Goal: Task Accomplishment & Management: Complete application form

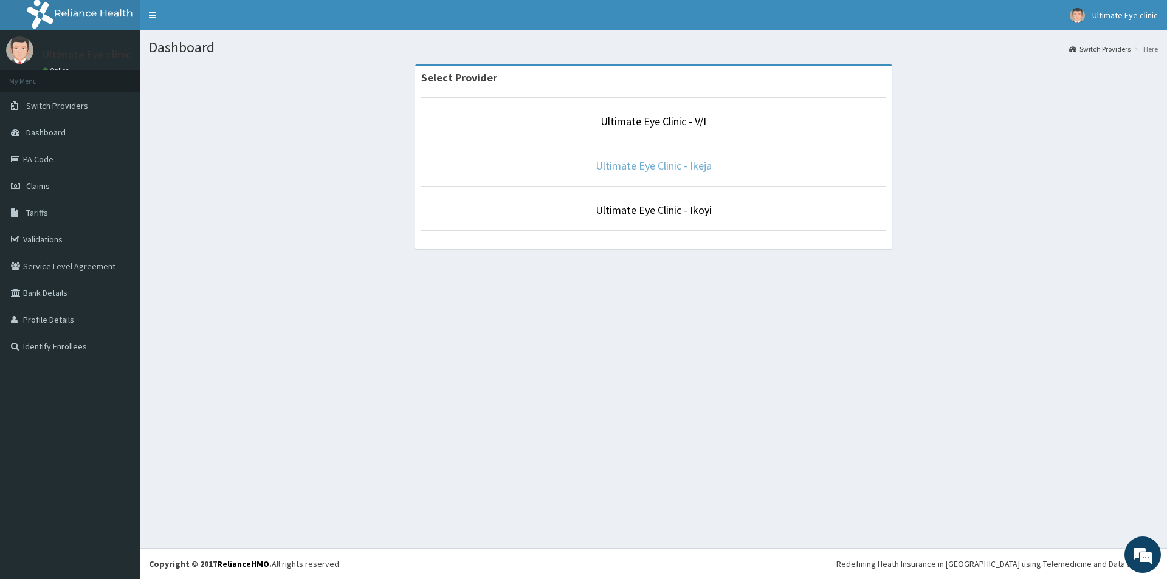
click at [673, 165] on link "Ultimate Eye Clinic - Ikeja" at bounding box center [653, 166] width 116 height 14
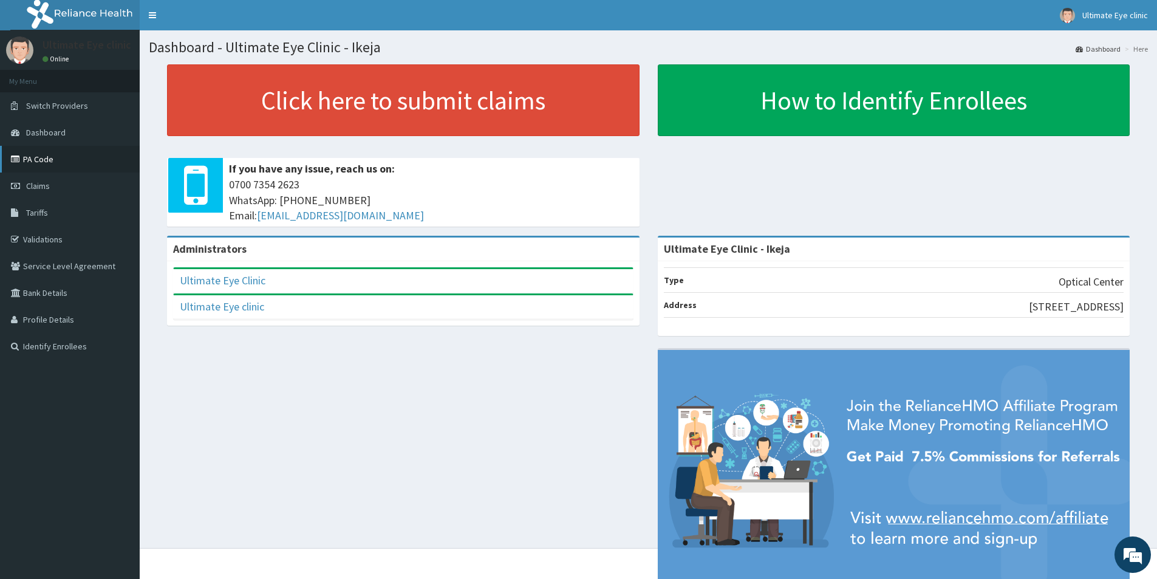
click at [46, 159] on link "PA Code" at bounding box center [70, 159] width 140 height 27
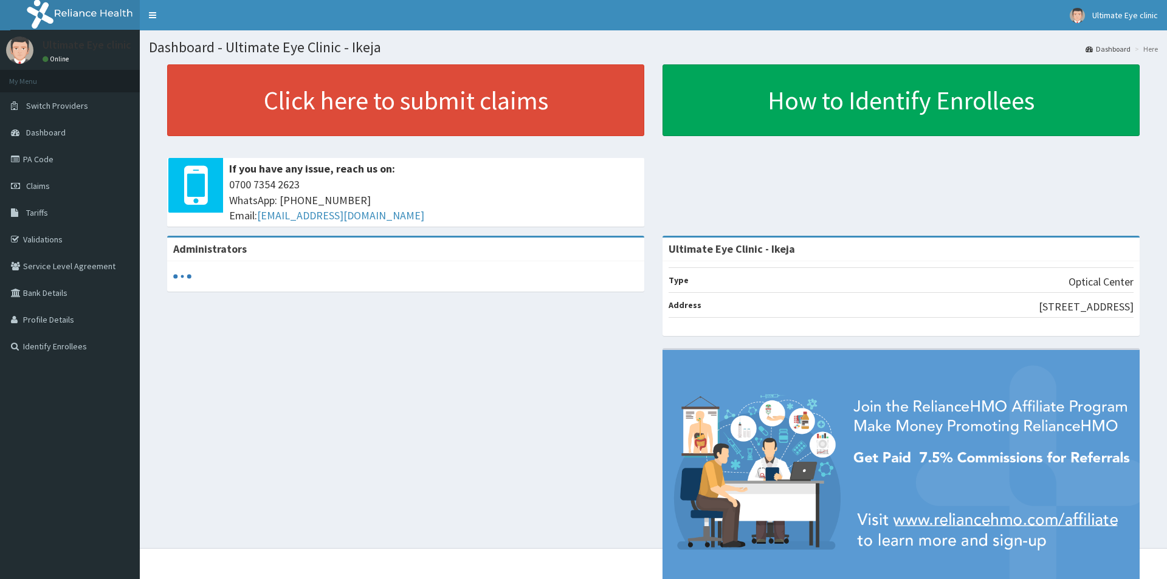
click at [339, 101] on link "Click here to submit claims" at bounding box center [405, 100] width 477 height 72
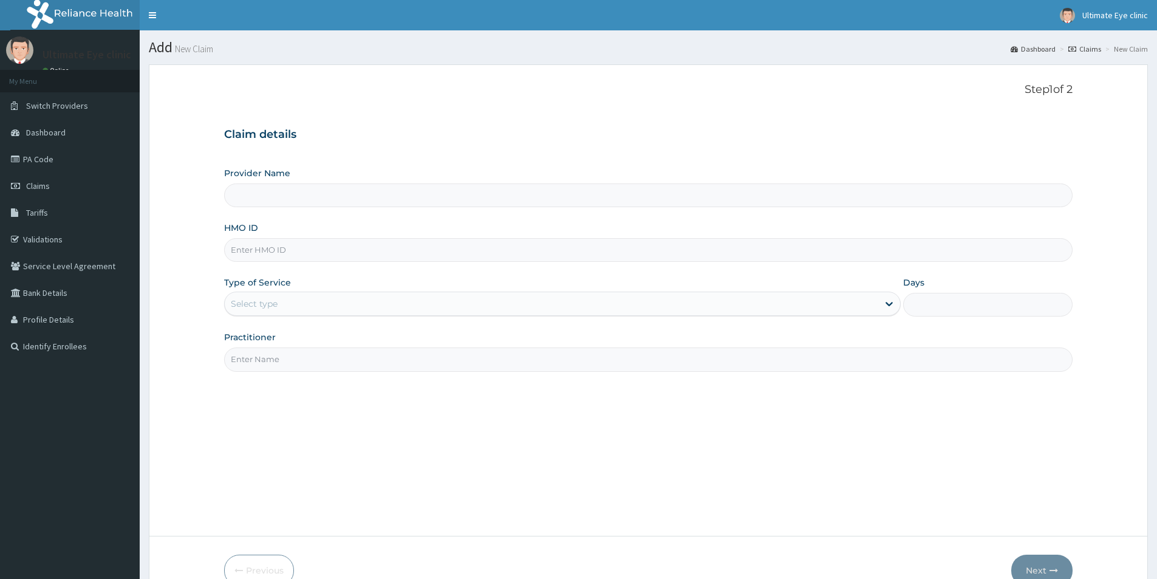
type input "Ultimate Eye Clinic - Ikeja"
click at [295, 248] on input "HMO ID" at bounding box center [648, 250] width 849 height 24
type input "ACH/10352/C"
click at [272, 296] on div "Select type" at bounding box center [552, 303] width 654 height 19
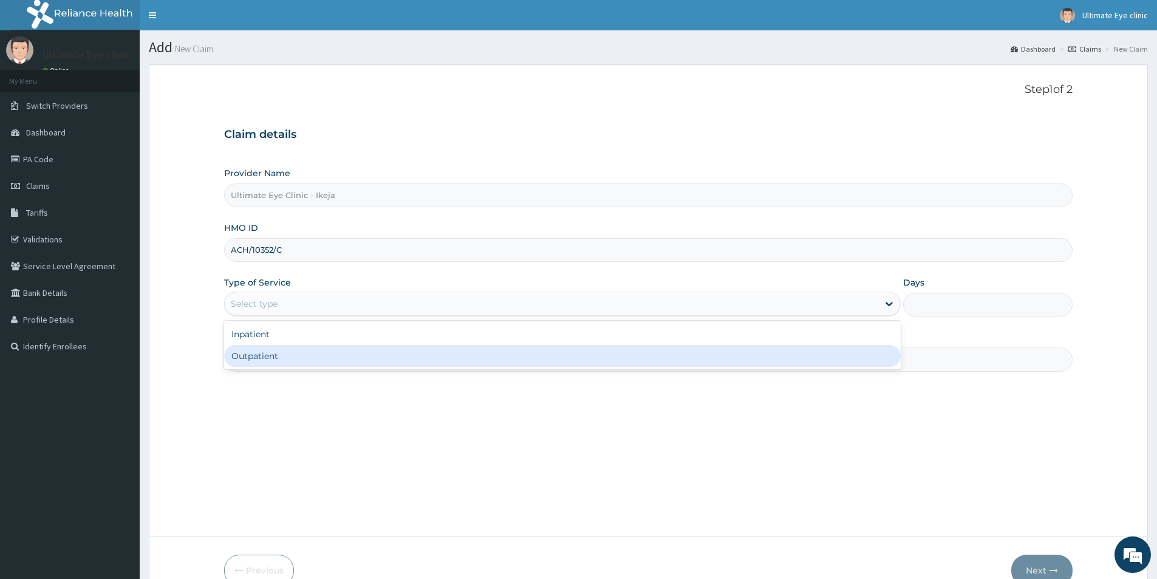
click at [262, 356] on div "Outpatient" at bounding box center [562, 356] width 677 height 22
type input "1"
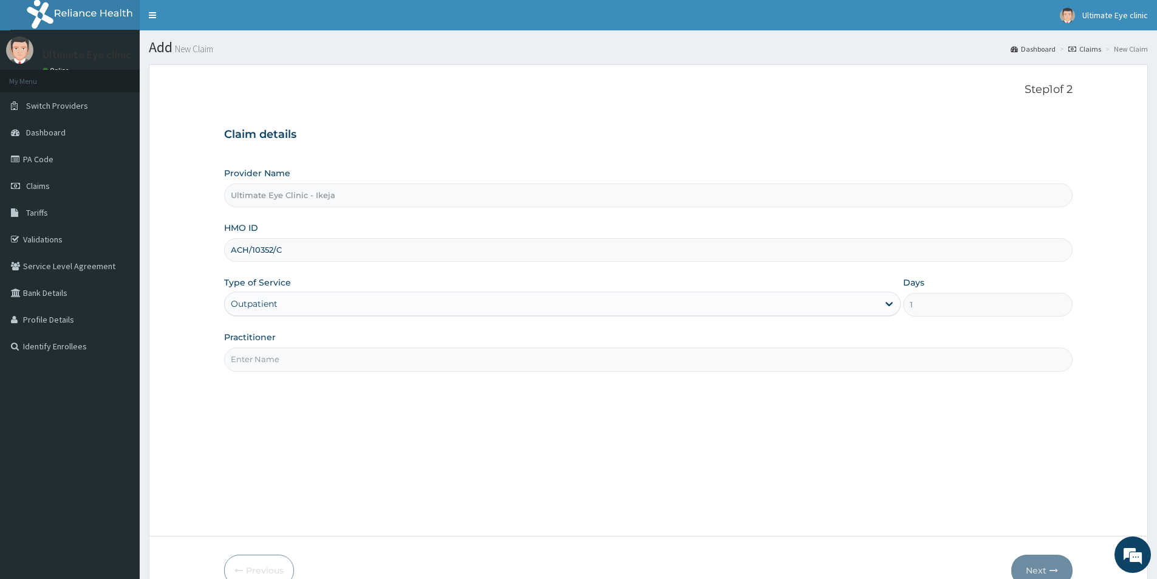
click at [269, 365] on input "Practitioner" at bounding box center [648, 360] width 849 height 24
type input "DR. CYNTHIA"
click at [1053, 569] on icon "button" at bounding box center [1054, 570] width 9 height 9
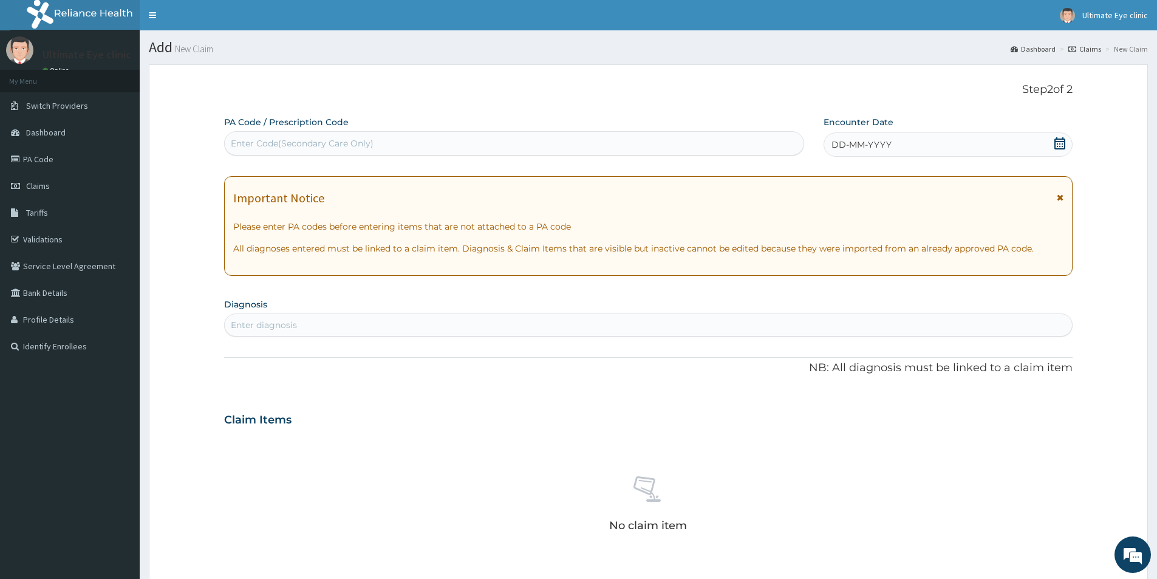
click at [380, 145] on div "Enter Code(Secondary Care Only)" at bounding box center [514, 143] width 579 height 19
type input "PA/3D78F8"
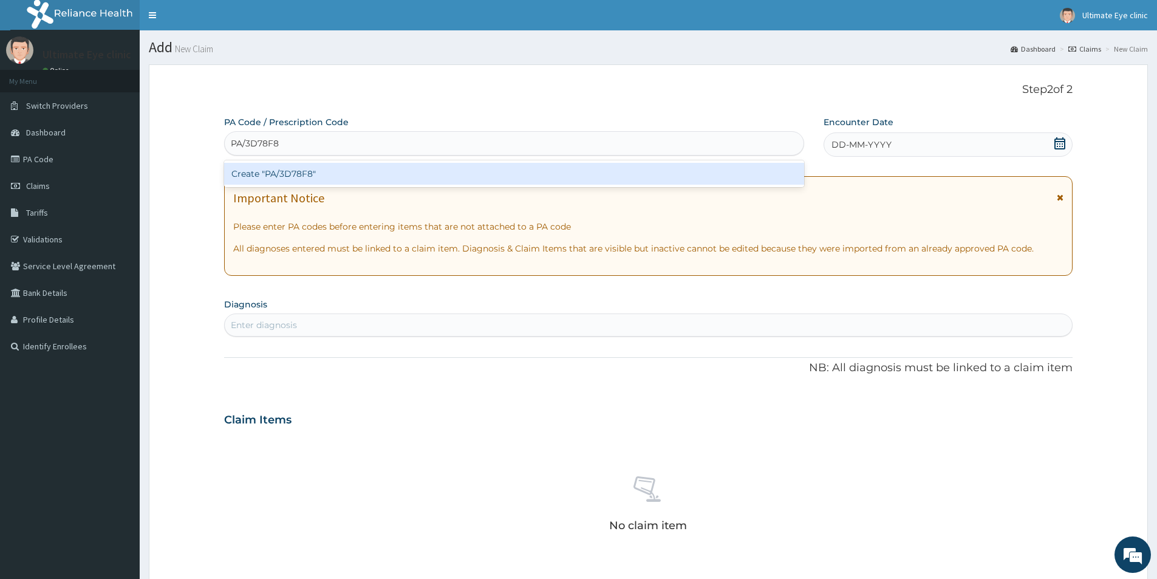
click at [341, 173] on div "Create "PA/3D78F8"" at bounding box center [514, 174] width 580 height 22
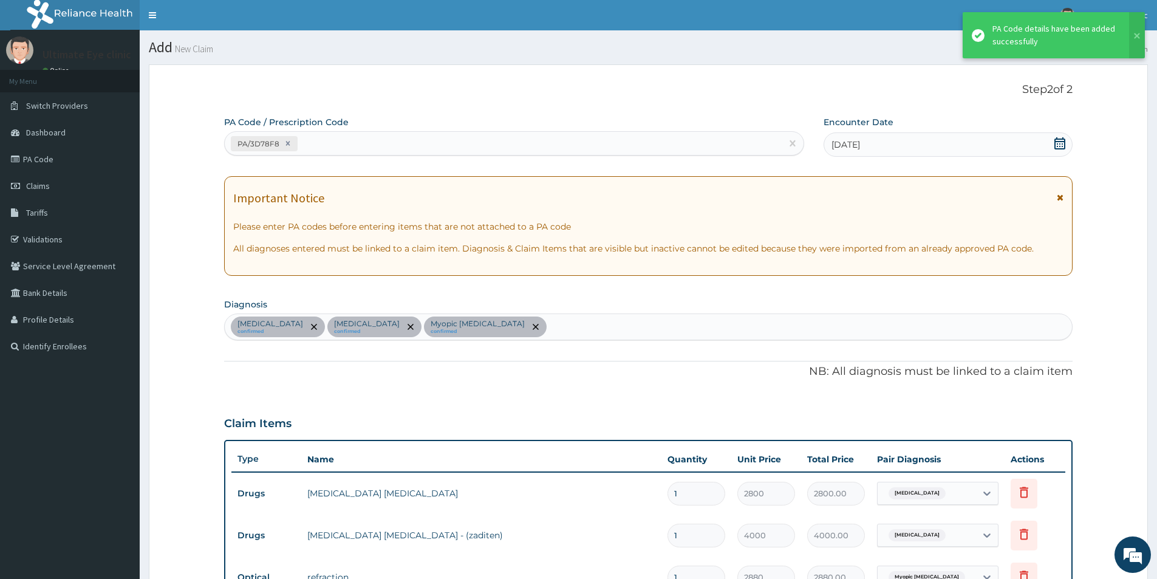
scroll to position [540, 0]
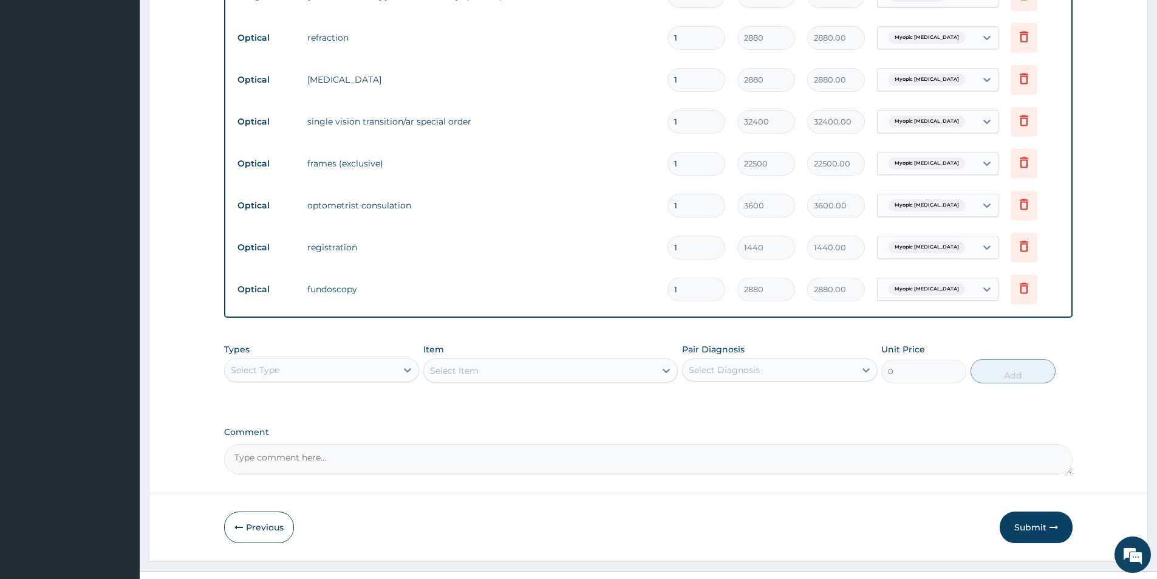
click at [334, 456] on textarea "Comment" at bounding box center [648, 459] width 849 height 30
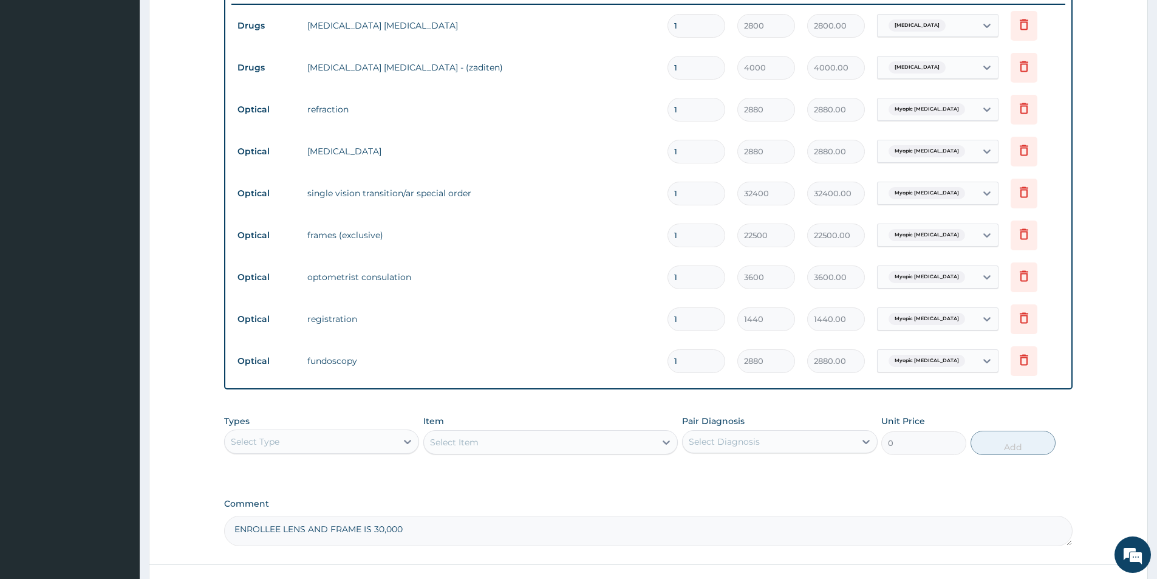
scroll to position [563, 0]
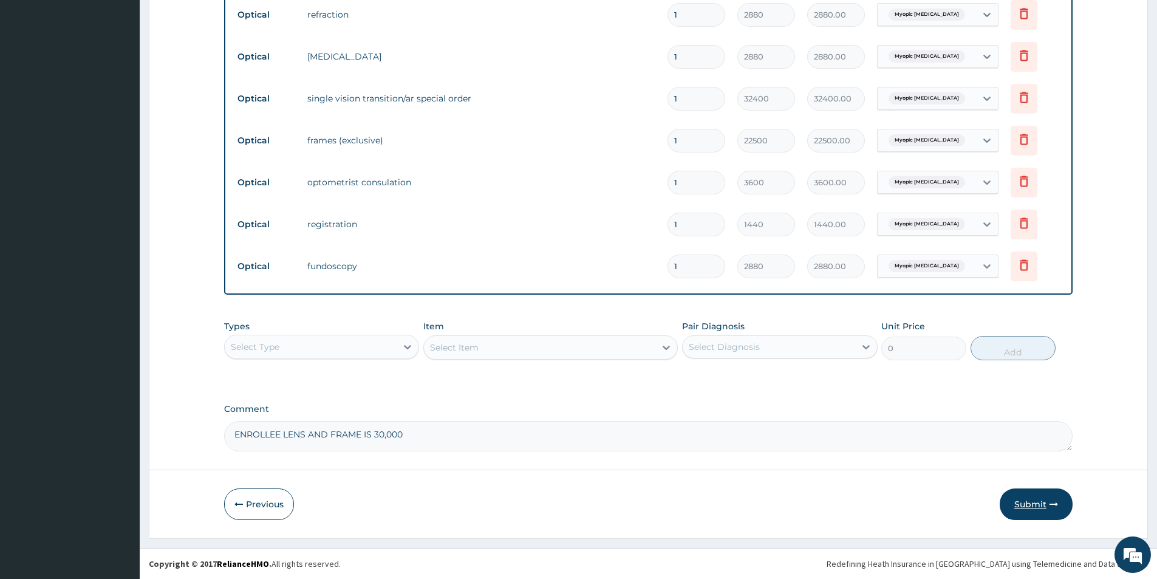
type textarea "ENROLLEE LENS AND FRAME IS 30,000"
click at [1027, 508] on button "Submit" at bounding box center [1036, 504] width 73 height 32
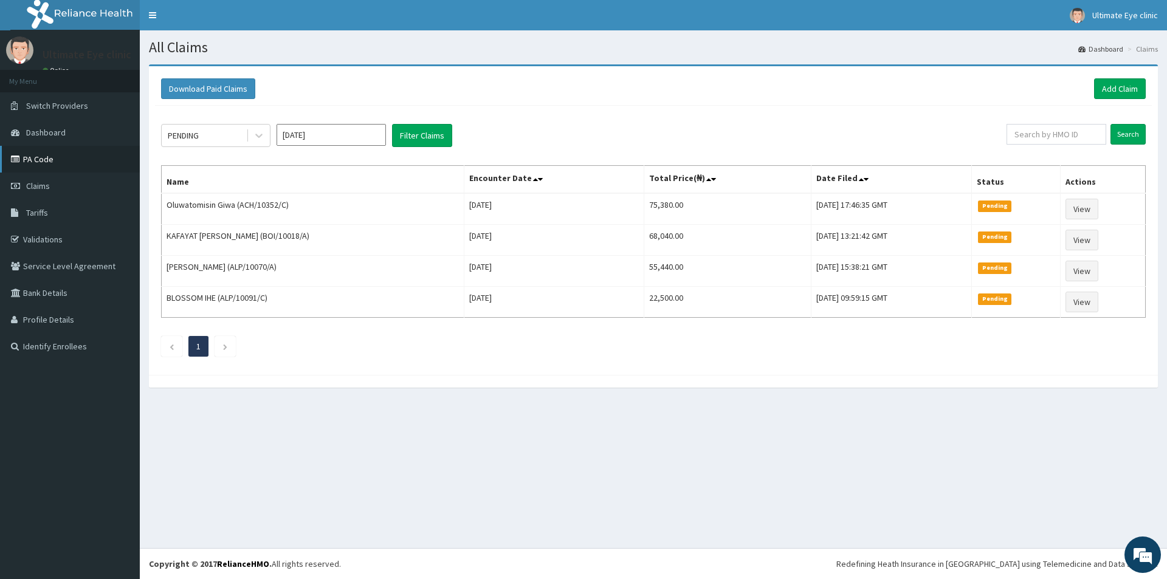
click at [44, 159] on link "PA Code" at bounding box center [70, 159] width 140 height 27
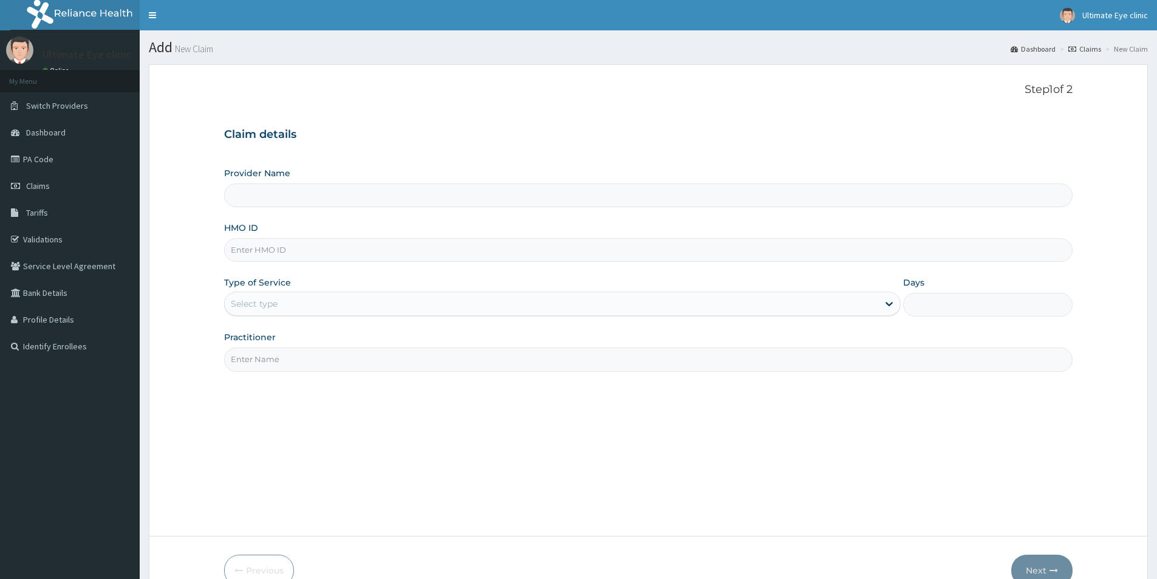
type input "Ultimate Eye Clinic - Ikeja"
click at [295, 250] on input "HMO ID" at bounding box center [648, 250] width 849 height 24
type input "ACH/10352/B"
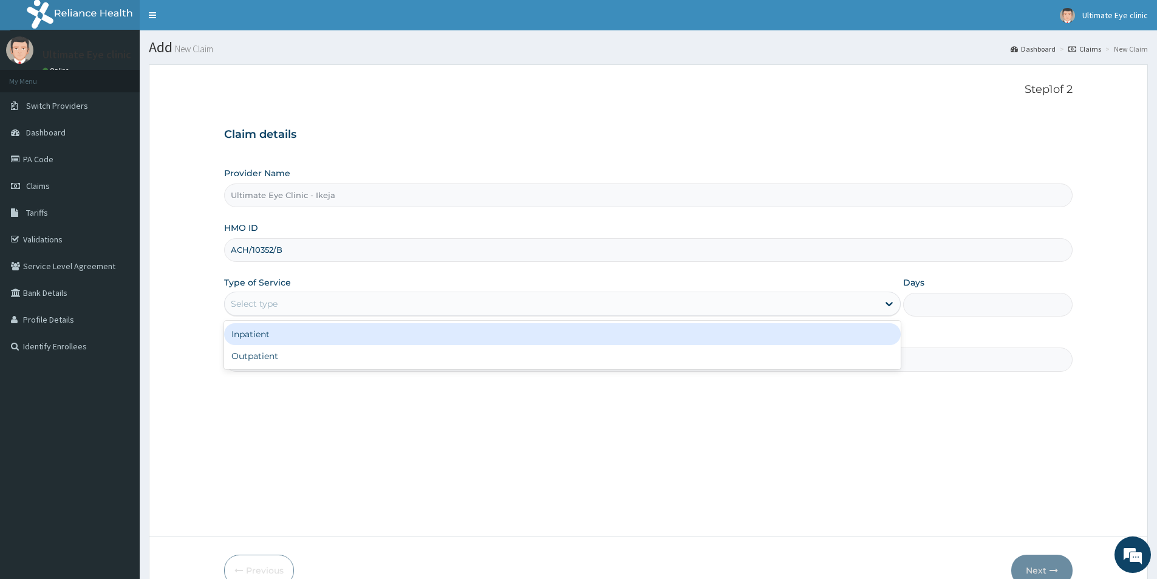
click at [286, 303] on div "Select type" at bounding box center [552, 303] width 654 height 19
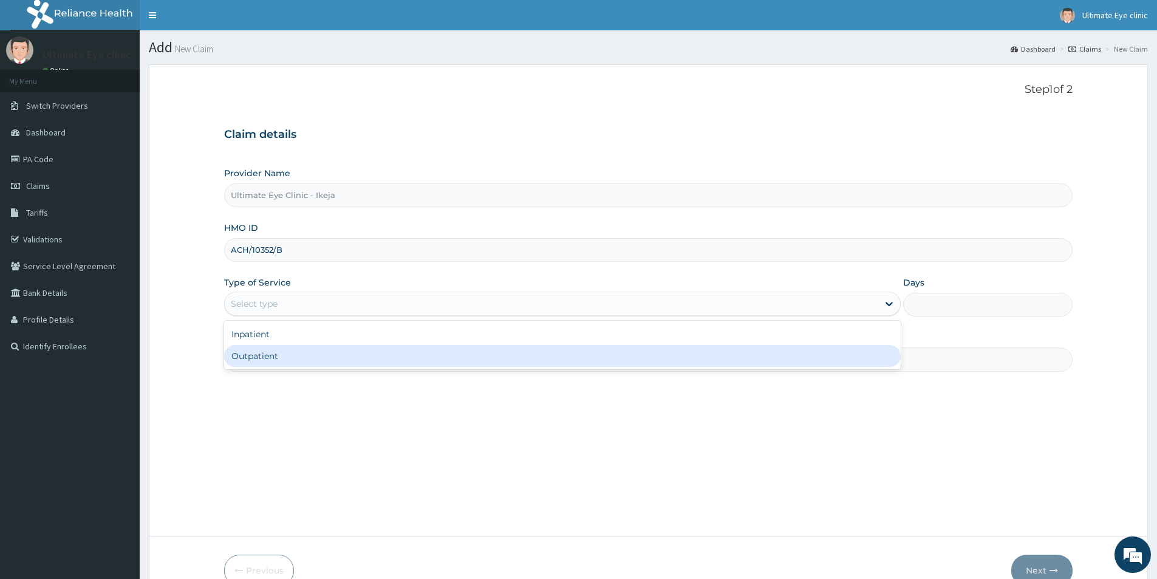
click at [266, 354] on div "Outpatient" at bounding box center [562, 356] width 677 height 22
type input "1"
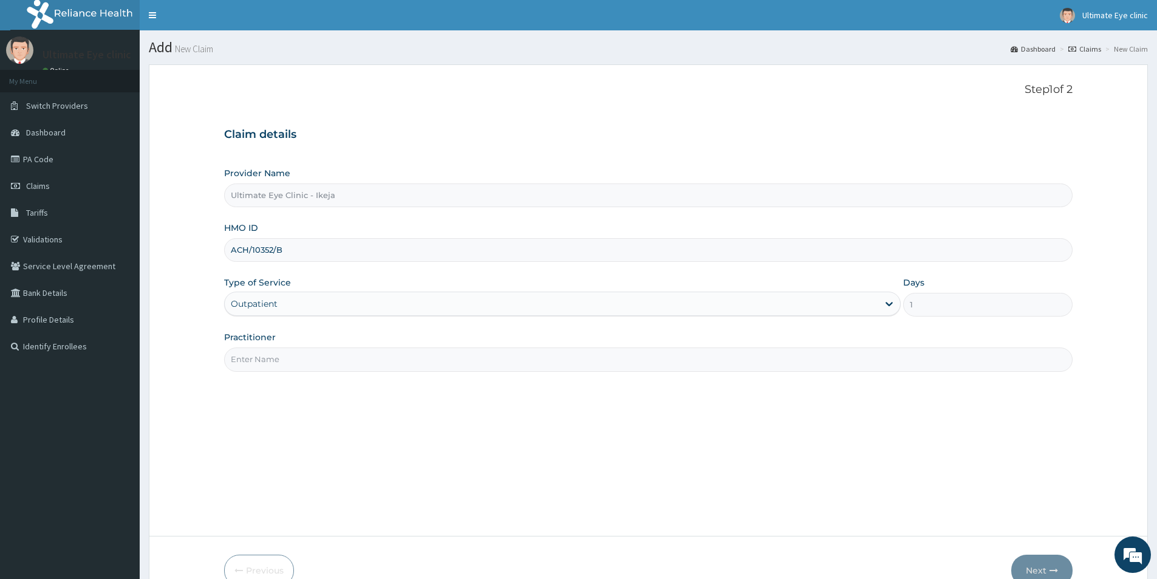
click at [276, 363] on input "Practitioner" at bounding box center [648, 360] width 849 height 24
type input "DR. CYNTHIA"
click at [1045, 565] on button "Next" at bounding box center [1042, 571] width 61 height 32
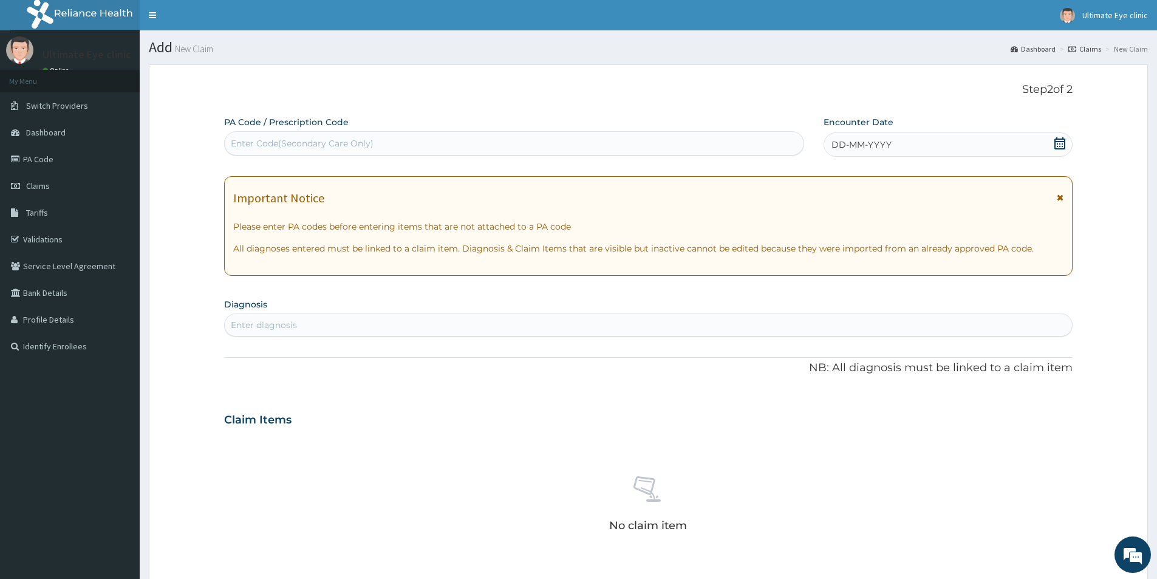
click at [366, 128] on div "PA Code / Prescription Code Enter Code(Secondary Care Only)" at bounding box center [514, 135] width 580 height 39
click at [269, 132] on div "Enter Code(Secondary Care Only)" at bounding box center [514, 143] width 580 height 24
click at [273, 139] on div "Enter Code(Secondary Care Only)" at bounding box center [302, 143] width 143 height 12
type input "PA/CF0FB1"
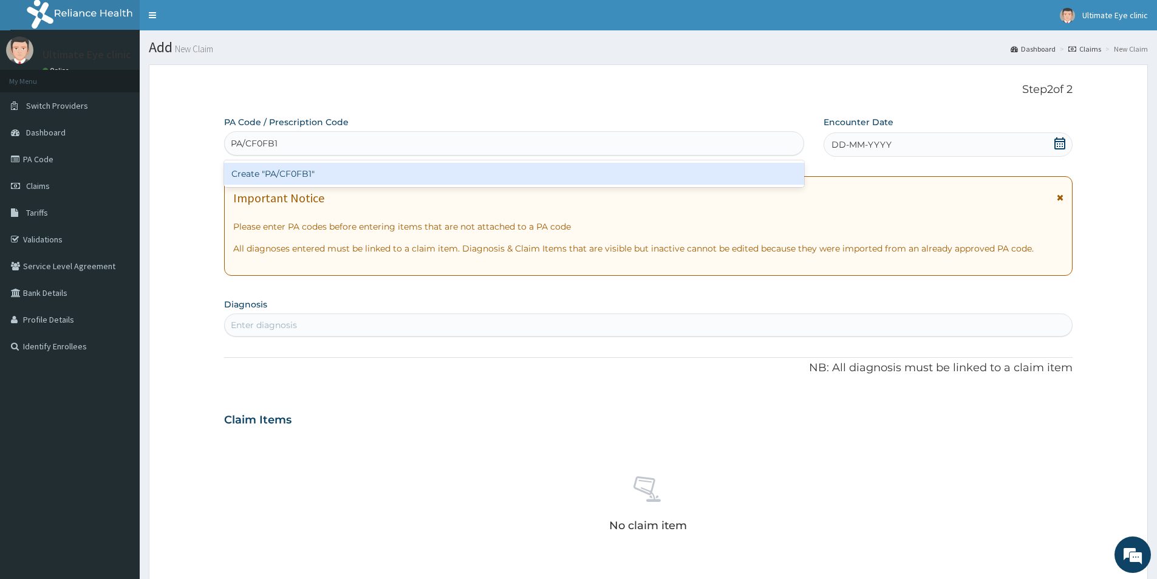
click at [281, 172] on div "Create "PA/CF0FB1"" at bounding box center [514, 174] width 580 height 22
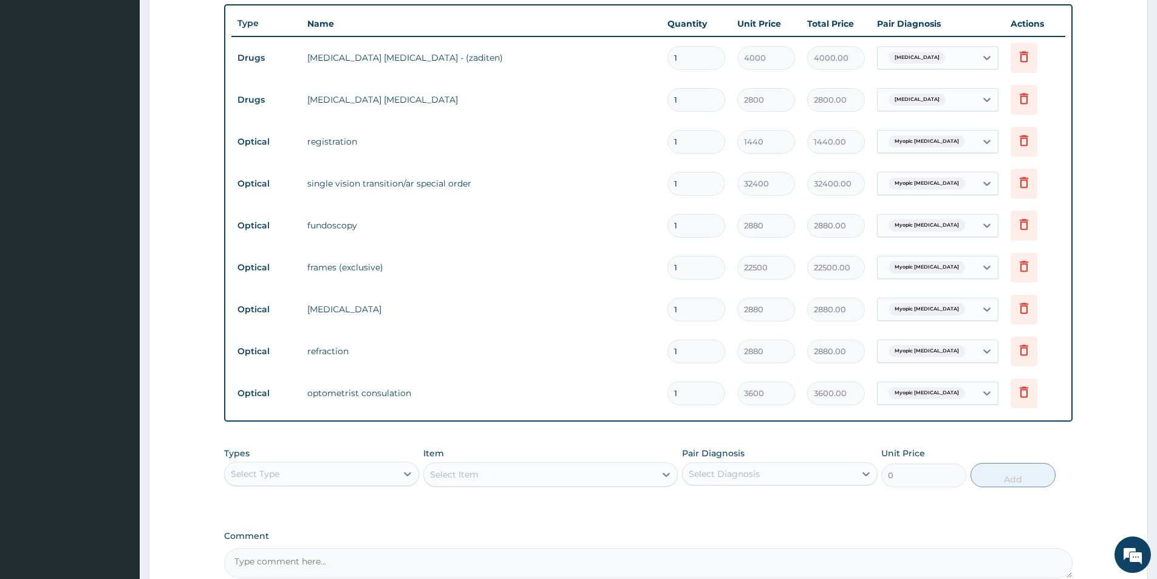
scroll to position [540, 0]
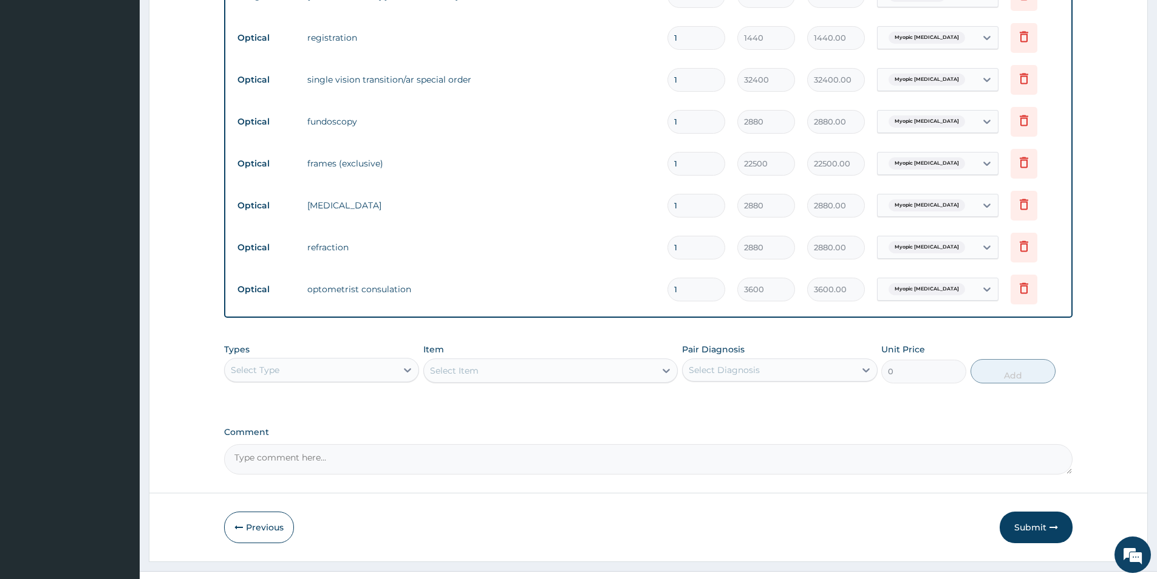
click at [348, 459] on textarea "Comment" at bounding box center [648, 459] width 849 height 30
type textarea "ENROLLEE LENS IS 30,000"
click at [1040, 529] on button "Submit" at bounding box center [1036, 528] width 73 height 32
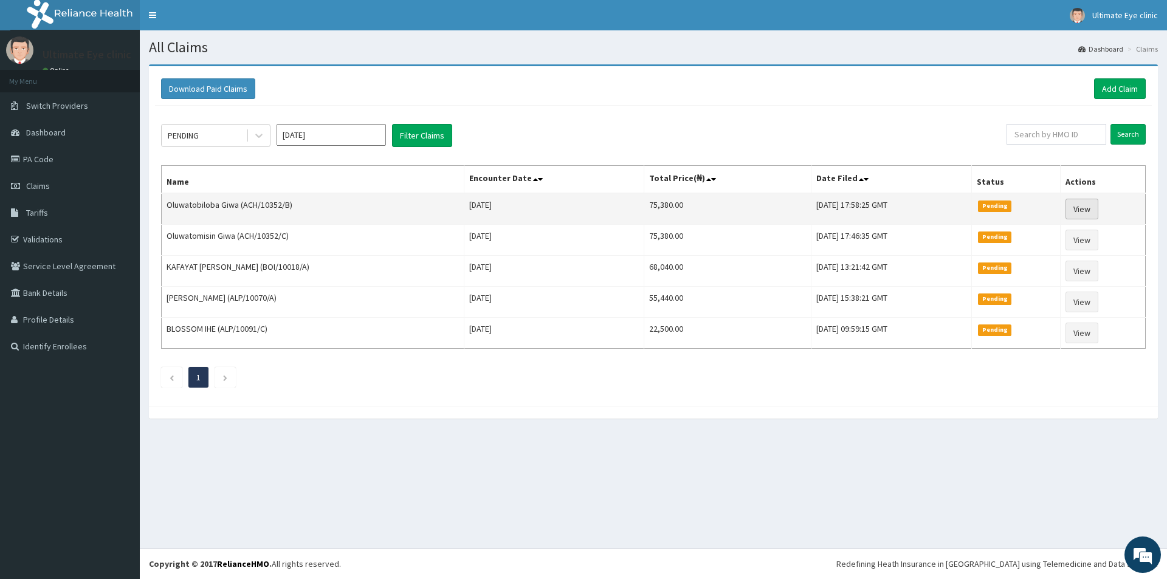
click at [1092, 207] on link "View" at bounding box center [1081, 209] width 33 height 21
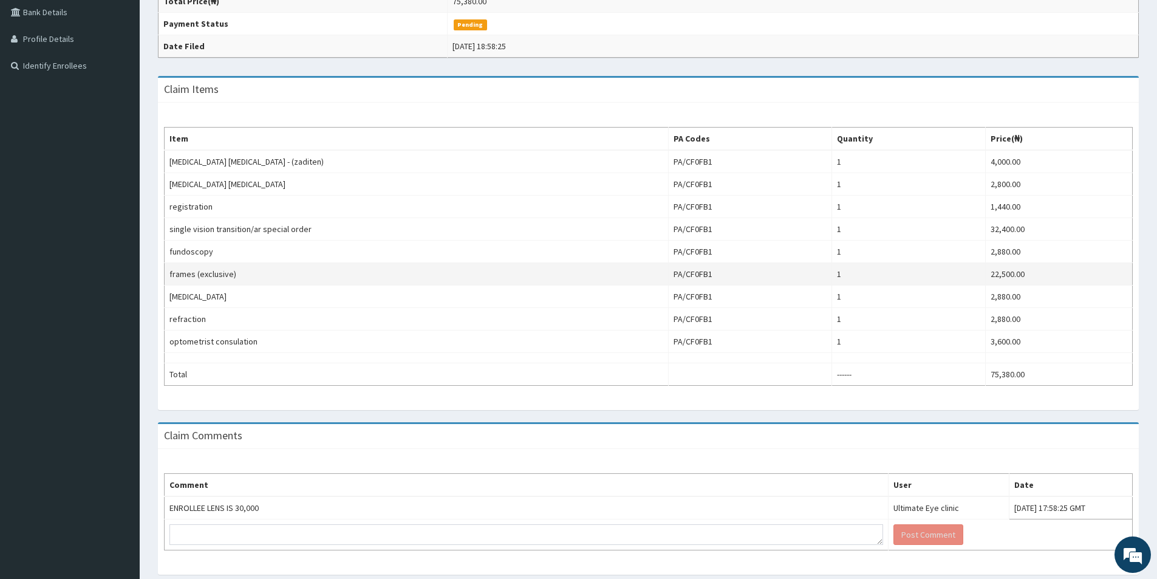
scroll to position [320, 0]
